Goal: Transaction & Acquisition: Purchase product/service

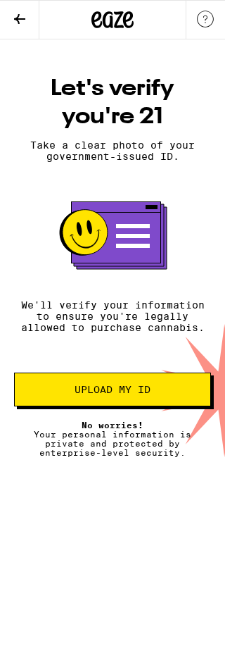
click at [190, 407] on button "Upload my ID" at bounding box center [112, 390] width 197 height 34
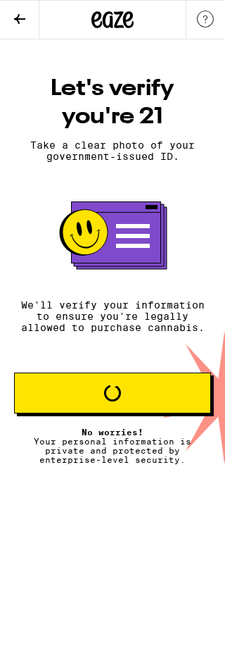
click at [190, 402] on span "Loading" at bounding box center [112, 393] width 173 height 17
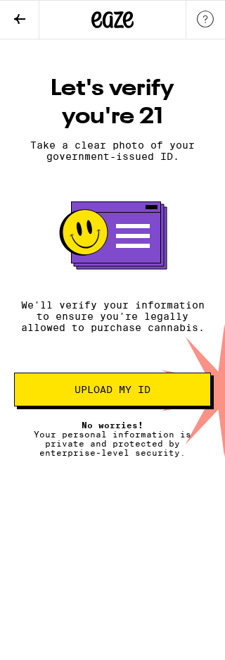
click at [180, 395] on span "Upload my ID" at bounding box center [112, 390] width 173 height 10
click at [108, 407] on button "Upload my ID" at bounding box center [112, 390] width 197 height 34
click at [134, 395] on span "Upload my ID" at bounding box center [113, 390] width 76 height 10
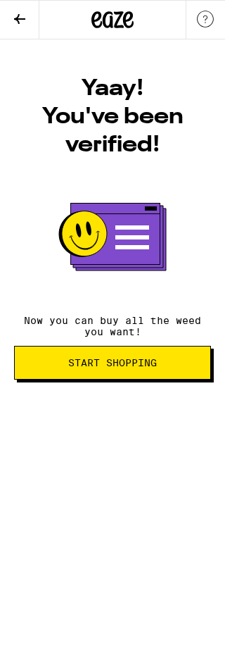
click at [175, 357] on button "Start Shopping" at bounding box center [112, 363] width 197 height 34
